Goal: Task Accomplishment & Management: Understand process/instructions

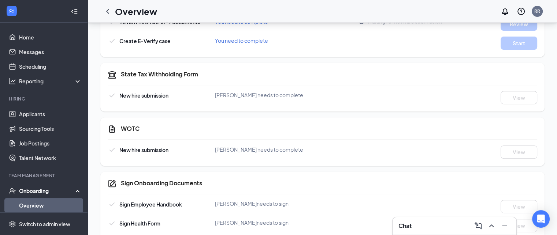
scroll to position [291, 0]
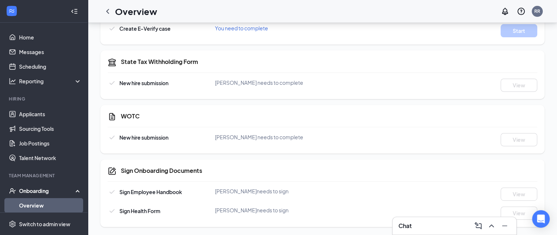
click at [36, 191] on div "Onboarding" at bounding box center [47, 190] width 56 height 7
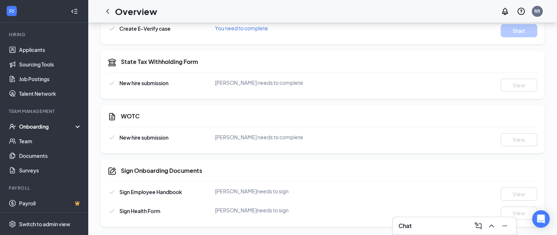
scroll to position [65, 0]
click at [31, 138] on link "Team" at bounding box center [50, 140] width 63 height 15
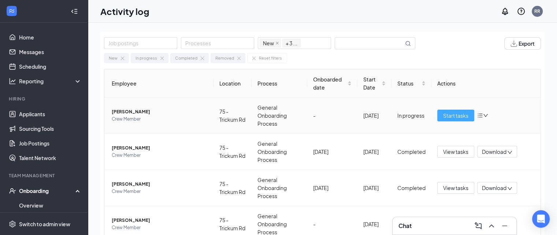
click at [452, 116] on span "Start tasks" at bounding box center [455, 116] width 25 height 8
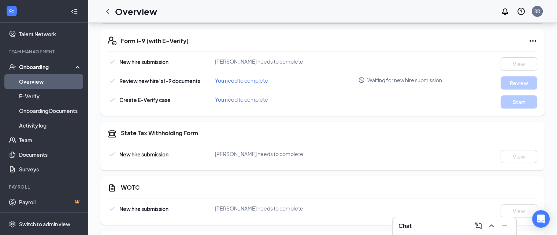
scroll to position [220, 0]
